Goal: Information Seeking & Learning: Learn about a topic

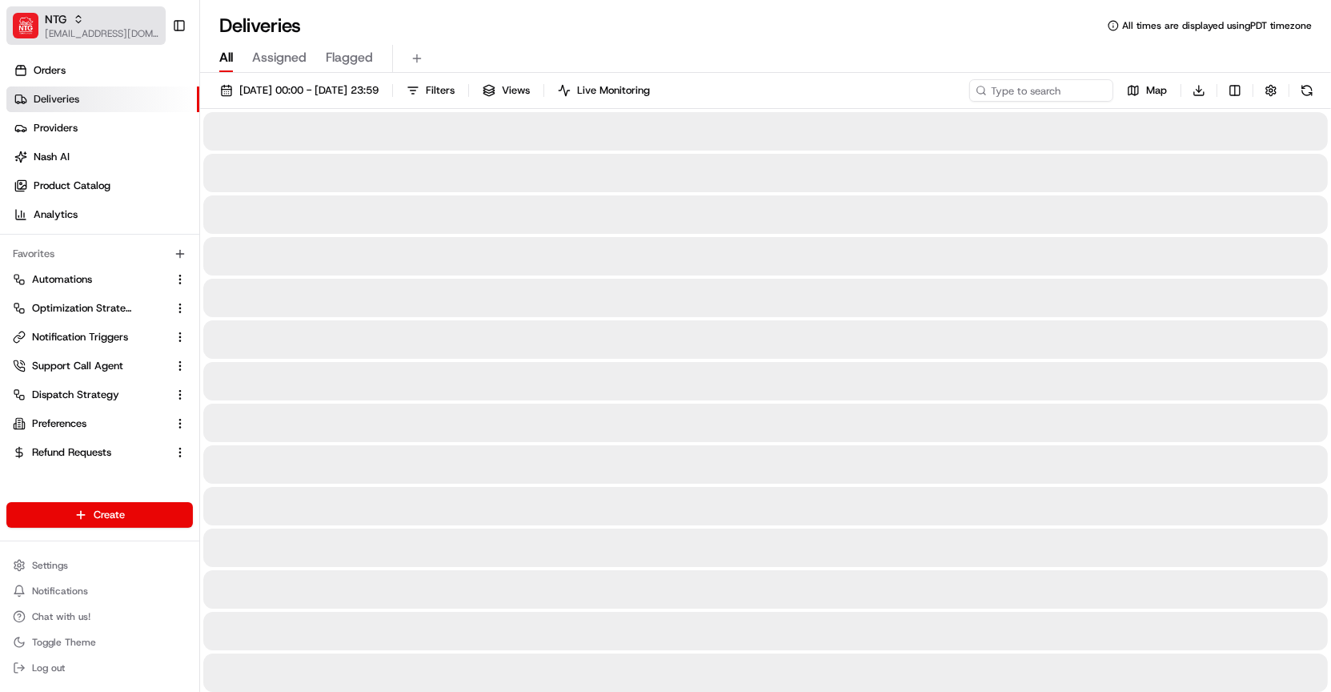
click at [103, 34] on span "[EMAIL_ADDRESS][DOMAIN_NAME]" at bounding box center [102, 33] width 114 height 13
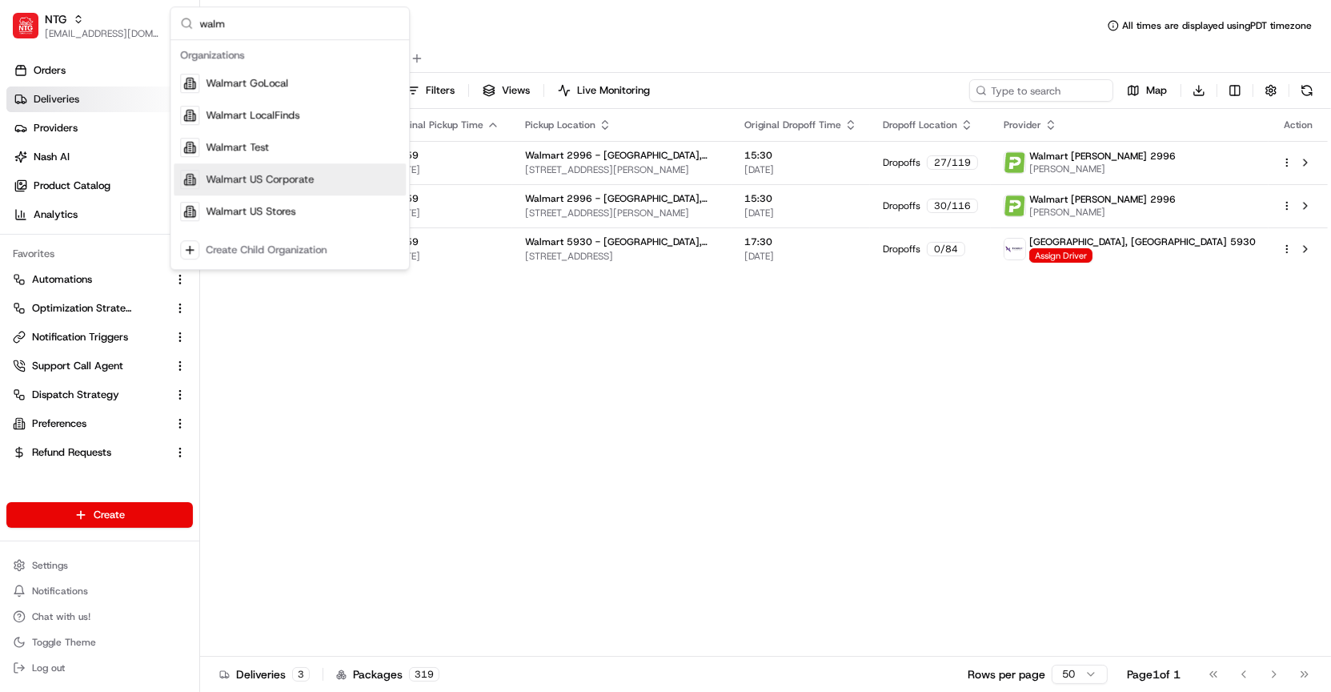
type input "walm"
click at [263, 202] on div "Walmart US Stores" at bounding box center [290, 211] width 232 height 32
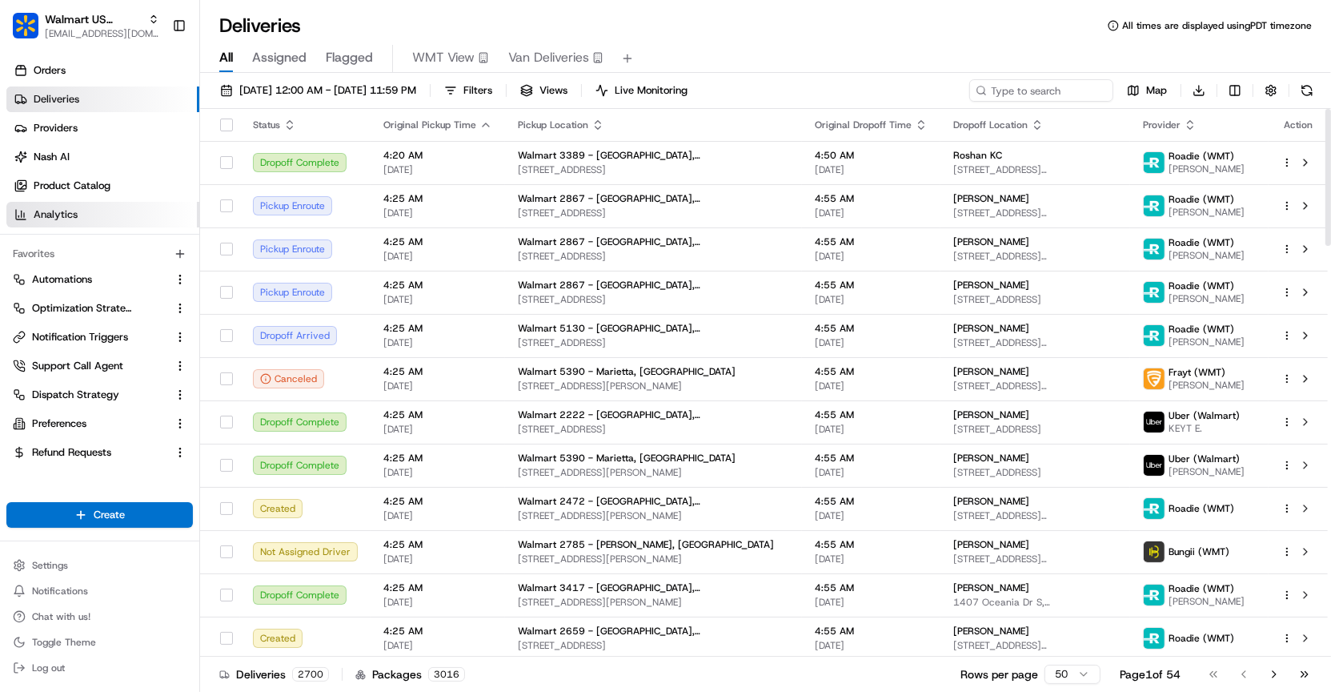
click at [152, 206] on link "Analytics" at bounding box center [102, 215] width 193 height 26
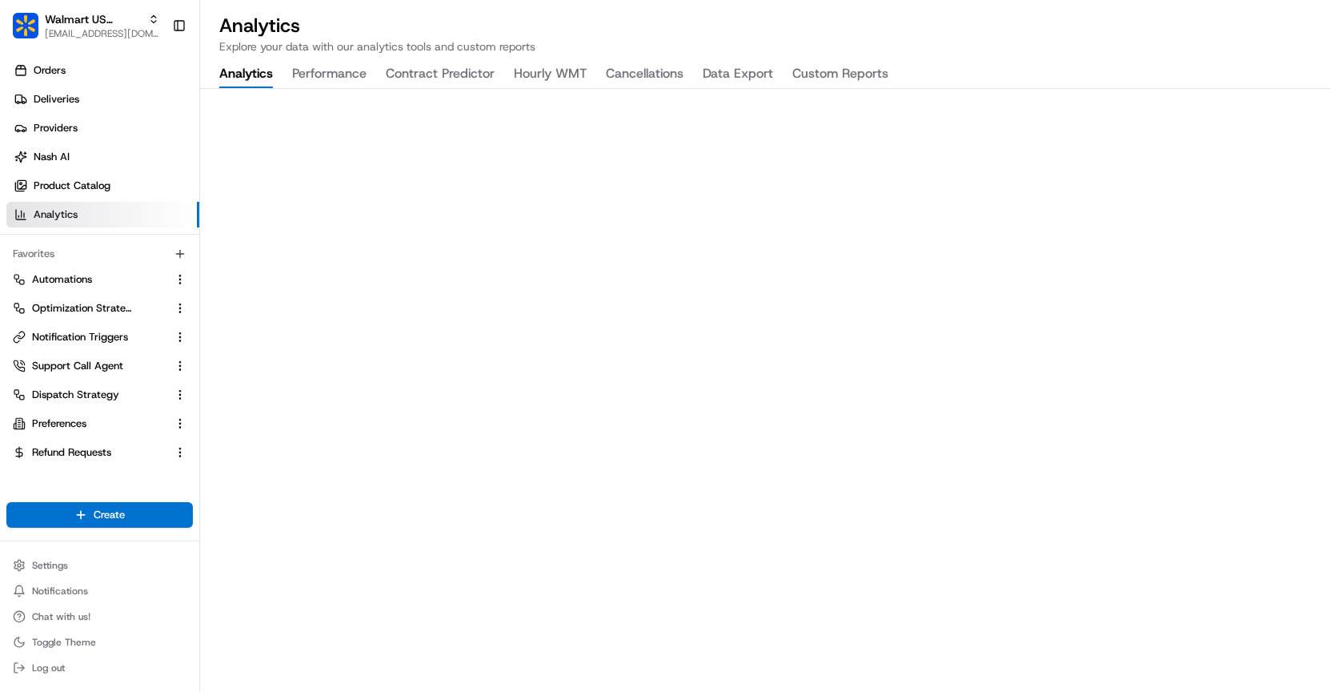
click at [613, 78] on button "Cancellations" at bounding box center [645, 74] width 78 height 27
click at [801, 81] on button "Custom Reports" at bounding box center [841, 74] width 96 height 27
click at [337, 76] on button "Performance" at bounding box center [329, 74] width 74 height 27
click at [265, 78] on button "Analytics" at bounding box center [246, 74] width 54 height 27
click at [480, 78] on button "Contract Predictor" at bounding box center [440, 74] width 109 height 27
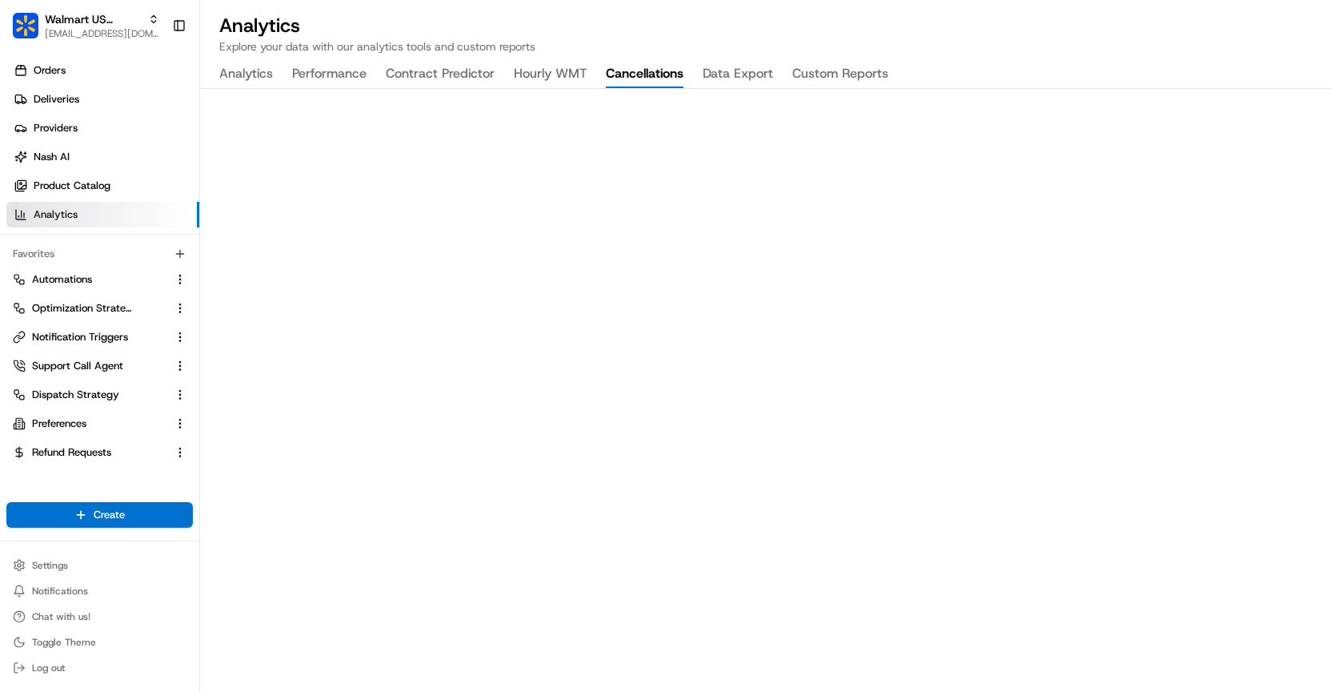
click at [632, 82] on button "Cancellations" at bounding box center [645, 74] width 78 height 27
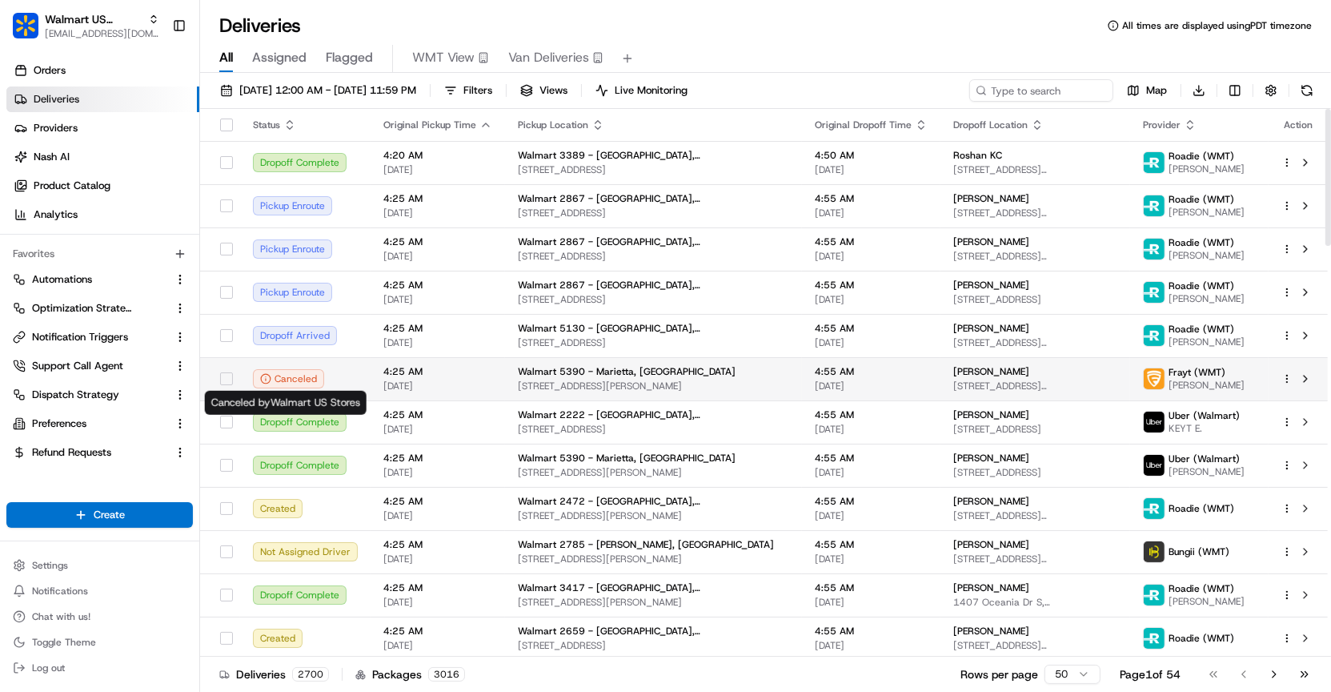
click at [261, 381] on circle at bounding box center [266, 379] width 10 height 10
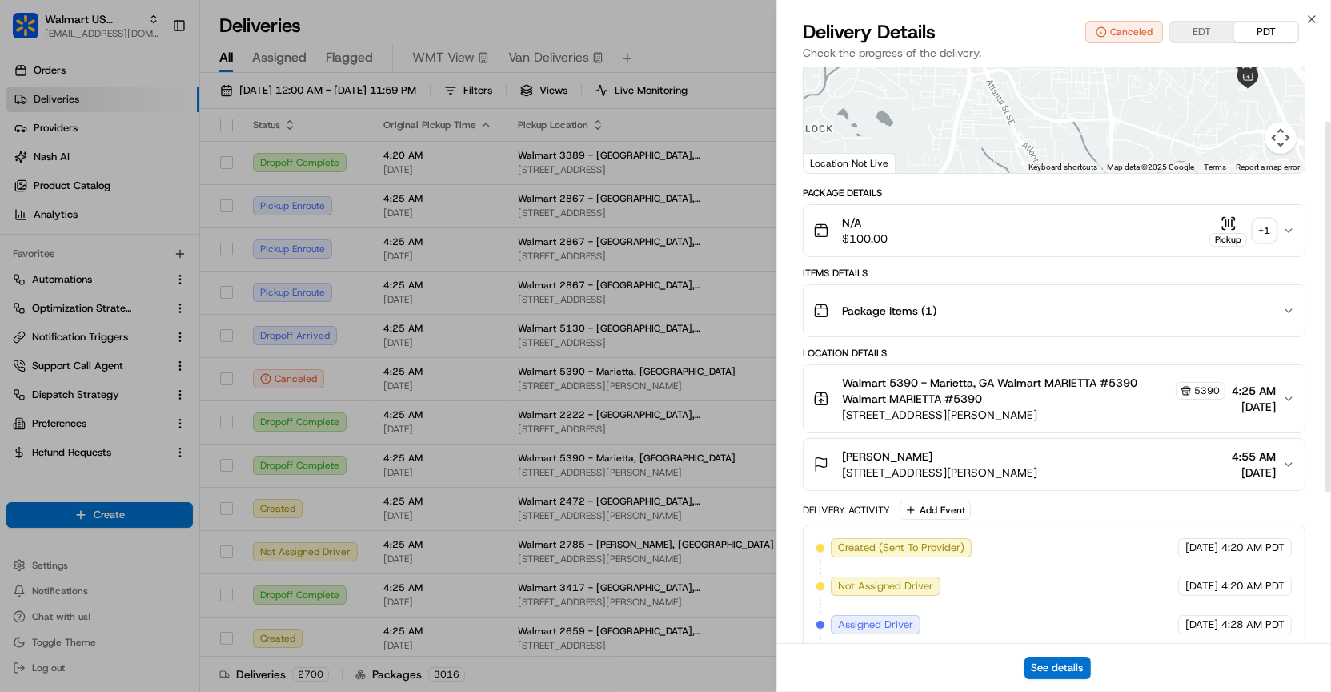
scroll to position [318, 0]
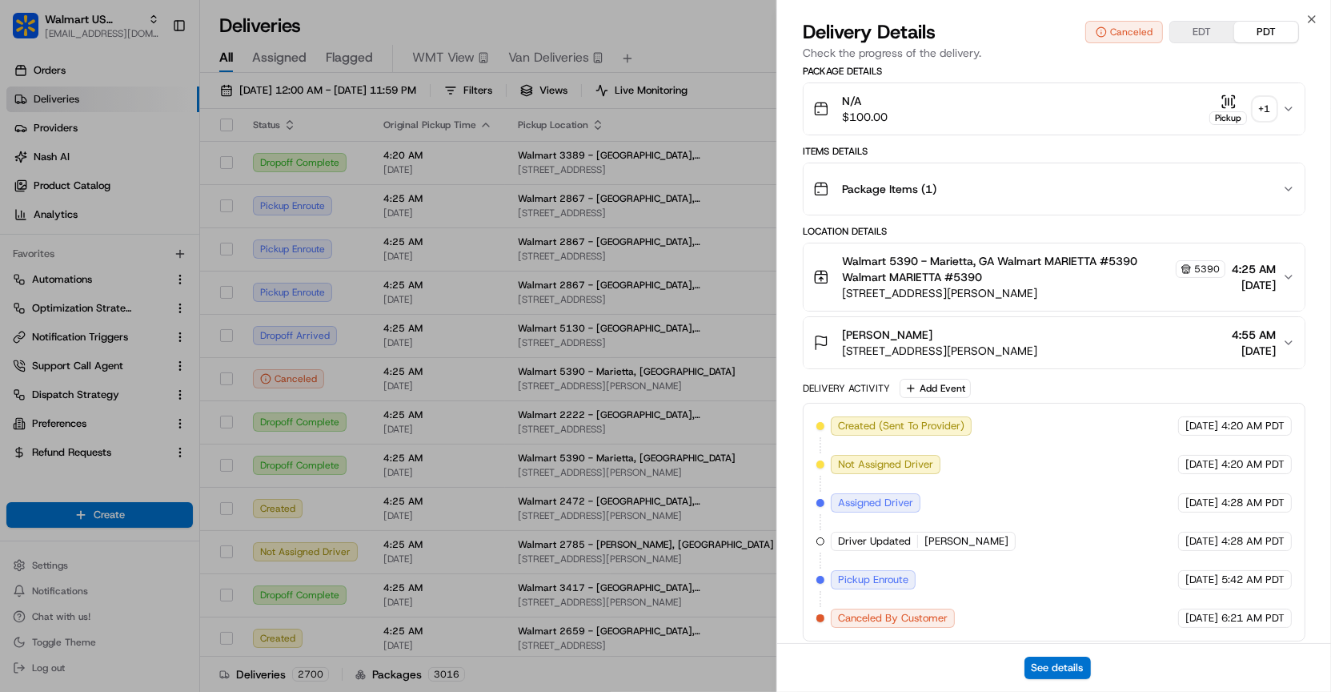
click at [824, 606] on div "Created (Sent To Provider) Frayt (WMT) 08/18/2025 4:20 AM PDT Not Assigned Driv…" at bounding box center [1055, 521] width 476 height 211
click at [1323, 27] on div "Delivery Details Canceled EDT PDT Check the progress of the delivery." at bounding box center [1054, 43] width 554 height 48
click at [1323, 26] on div "Delivery Details Canceled EDT PDT Check the progress of the delivery." at bounding box center [1054, 43] width 554 height 48
click at [1319, 20] on div "Delivery Details Canceled EDT PDT Check the progress of the delivery." at bounding box center [1054, 43] width 554 height 48
click at [1314, 18] on icon "button" at bounding box center [1312, 19] width 13 height 13
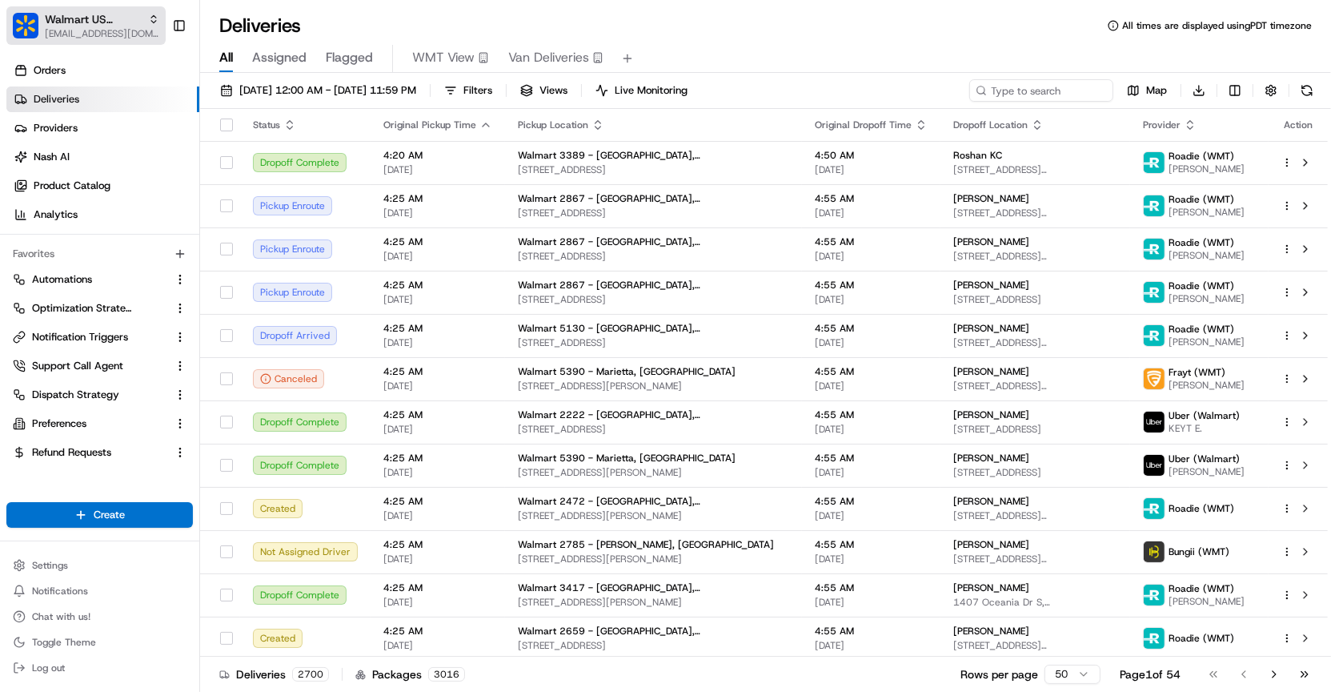
click at [107, 29] on span "[EMAIL_ADDRESS][DOMAIN_NAME]" at bounding box center [102, 33] width 114 height 13
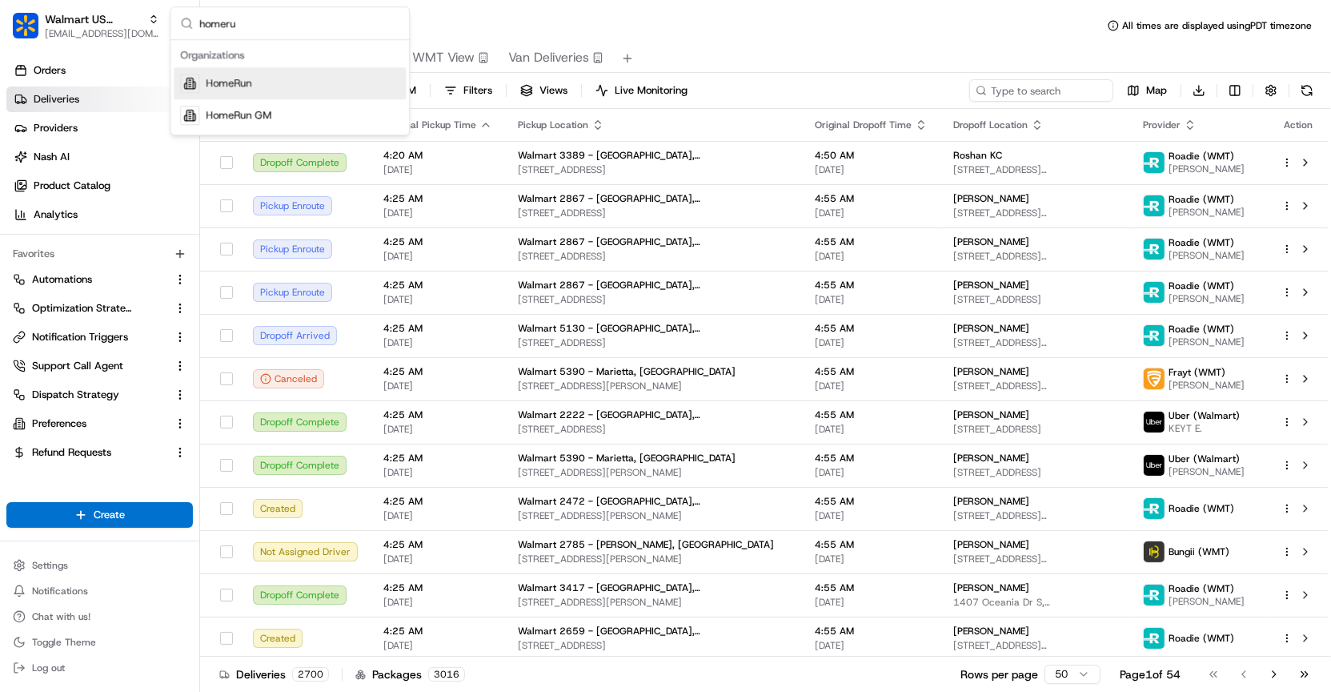
type input "homeru"
click at [197, 78] on div "Suggestions" at bounding box center [189, 83] width 19 height 19
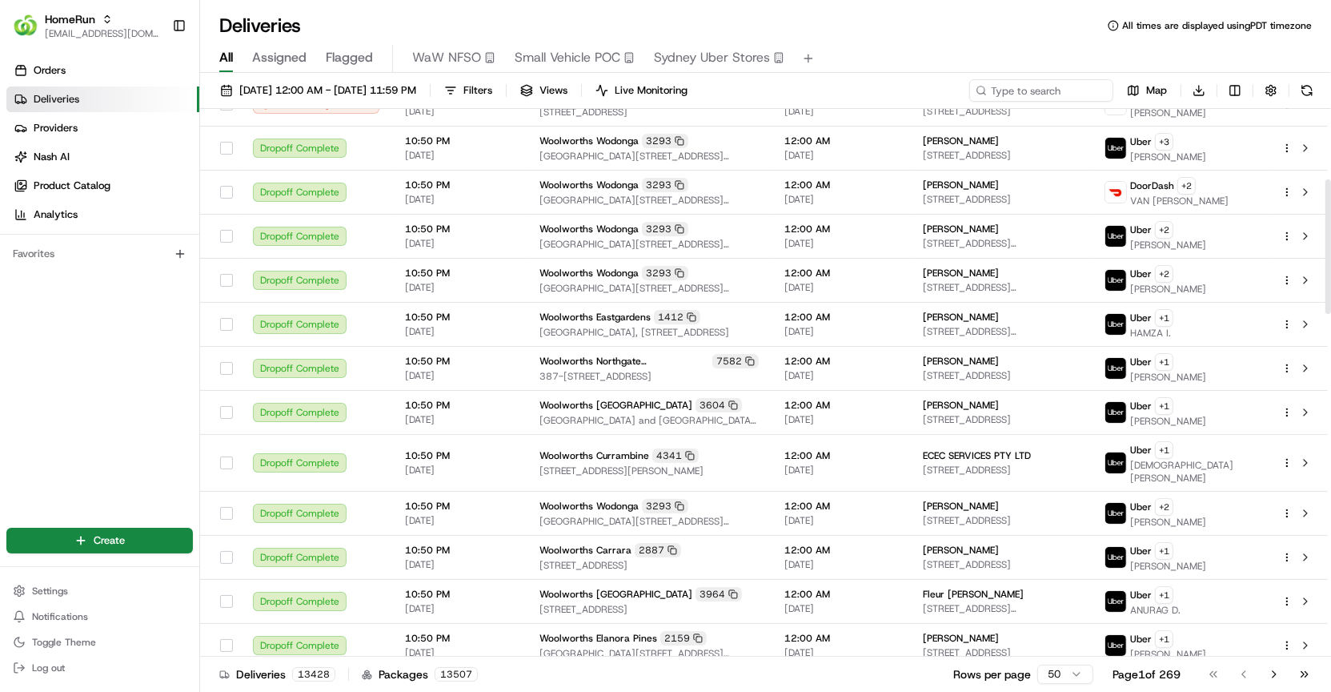
scroll to position [287, 0]
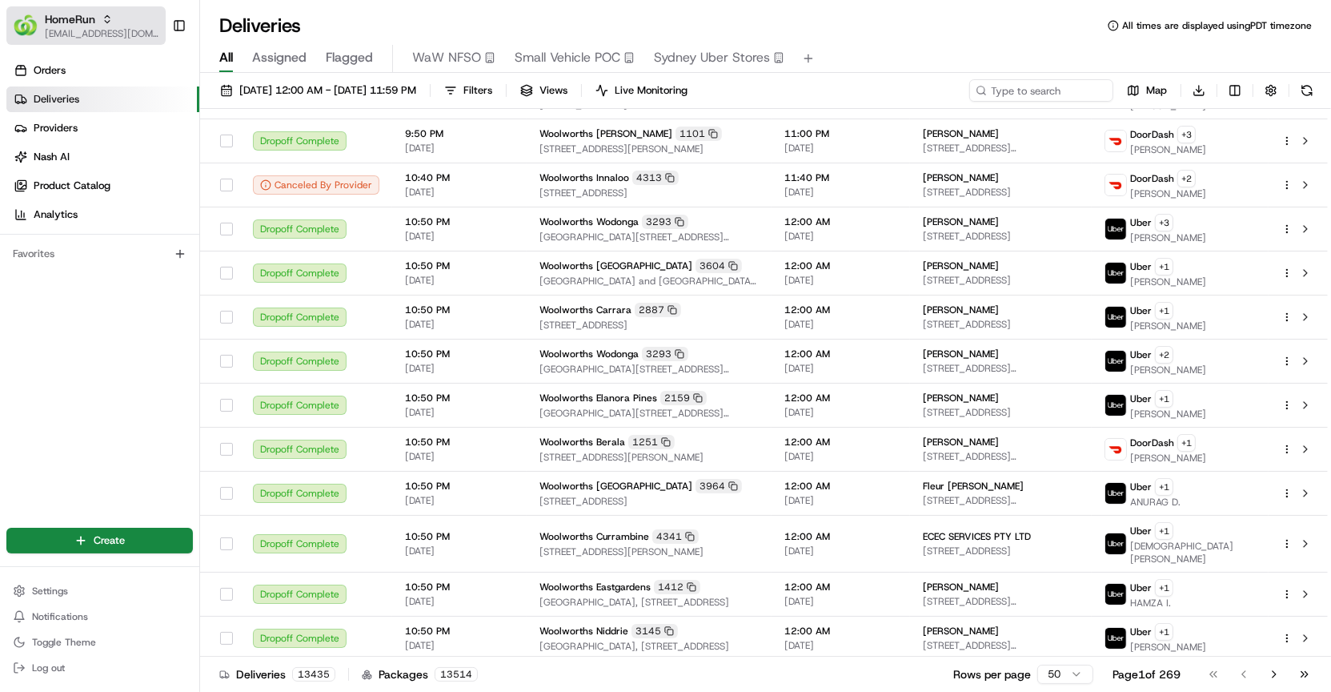
click at [75, 24] on span "HomeRun" at bounding box center [70, 19] width 50 height 16
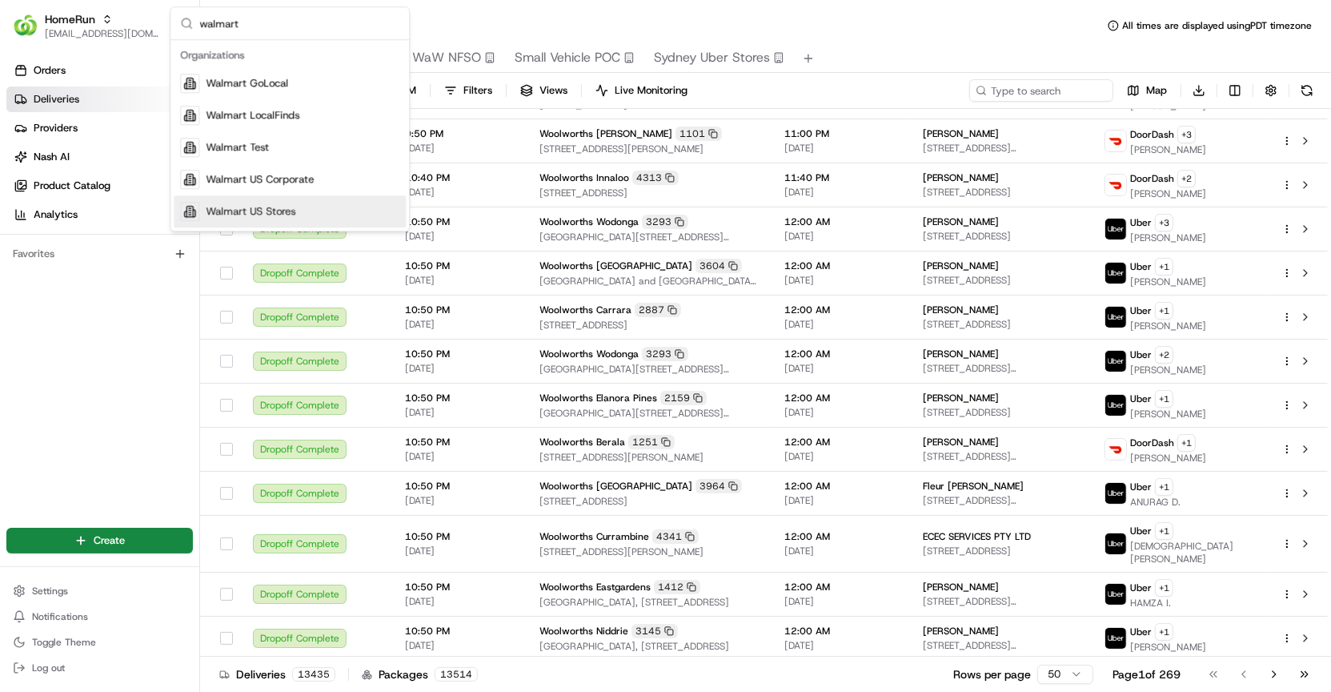
type input "walmart"
click at [227, 208] on span "Walmart US Stores" at bounding box center [251, 211] width 90 height 14
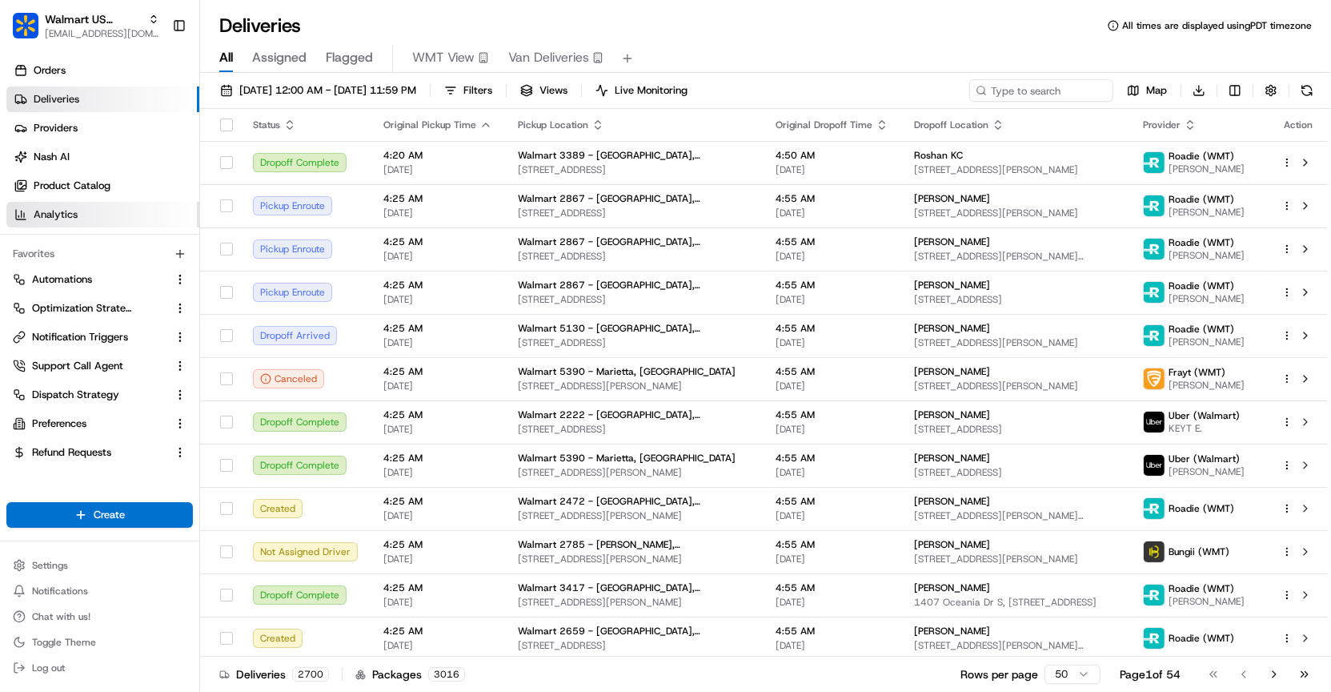
click at [30, 210] on link "Analytics" at bounding box center [102, 215] width 193 height 26
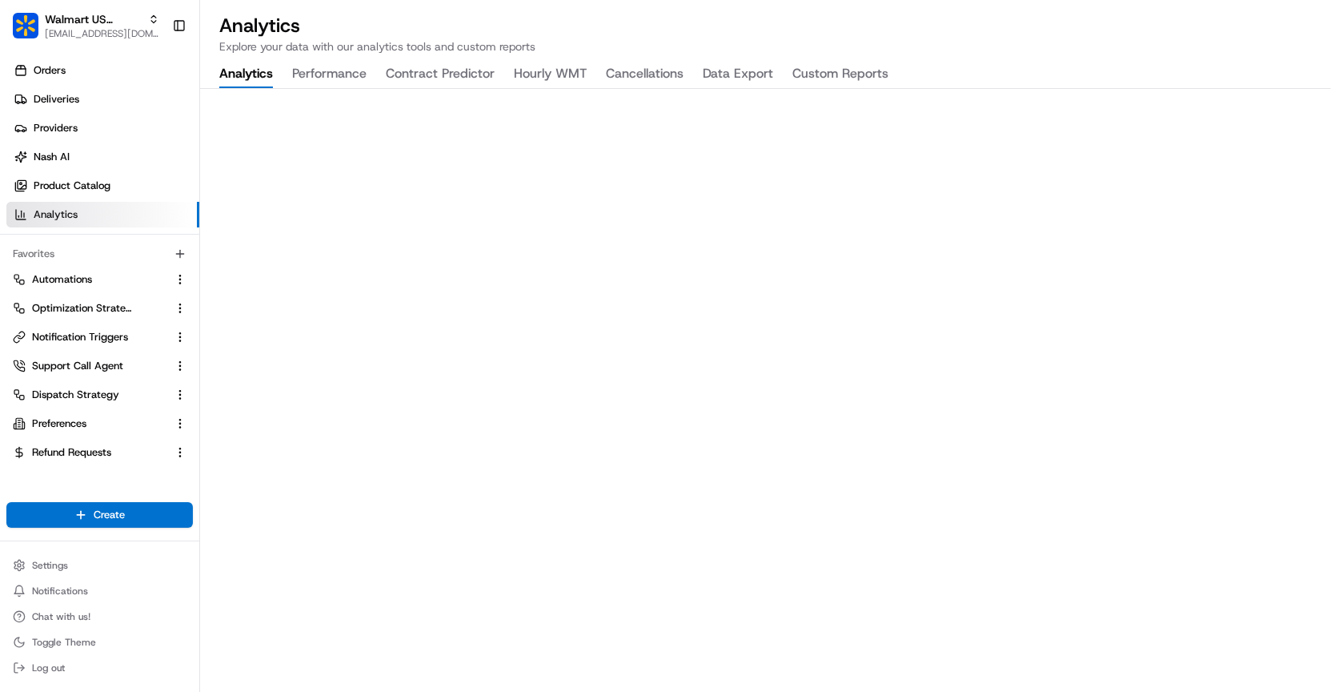
click at [645, 71] on button "Cancellations" at bounding box center [645, 74] width 78 height 27
